Goal: Transaction & Acquisition: Purchase product/service

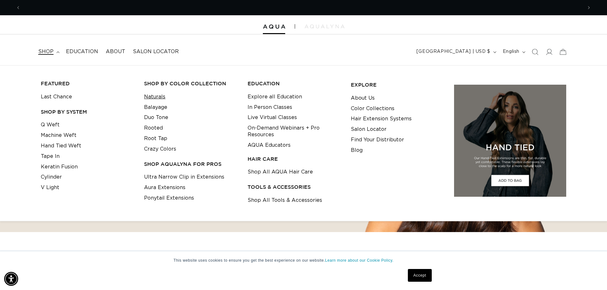
scroll to position [0, 1124]
click at [152, 96] on link "Naturals" at bounding box center [154, 97] width 21 height 11
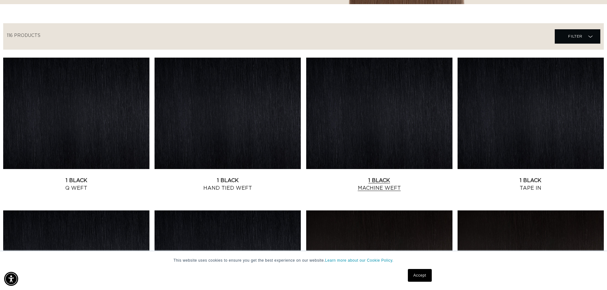
click at [407, 177] on link "1 Black Machine Weft" at bounding box center [379, 184] width 146 height 15
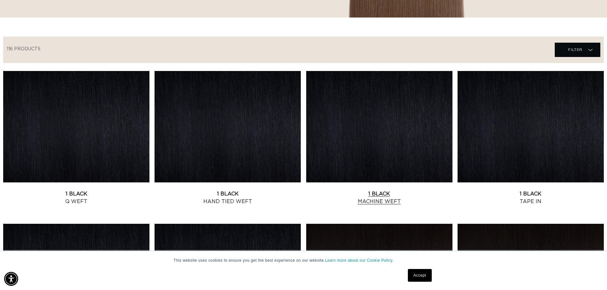
scroll to position [0, 1124]
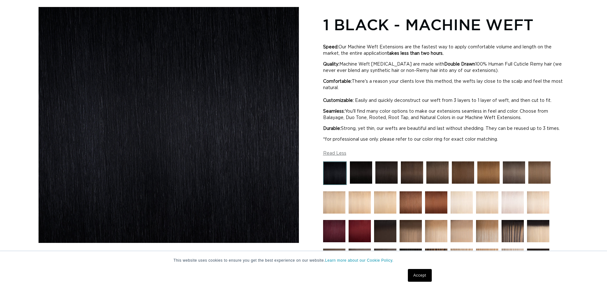
scroll to position [96, 0]
